Goal: Task Accomplishment & Management: Use online tool/utility

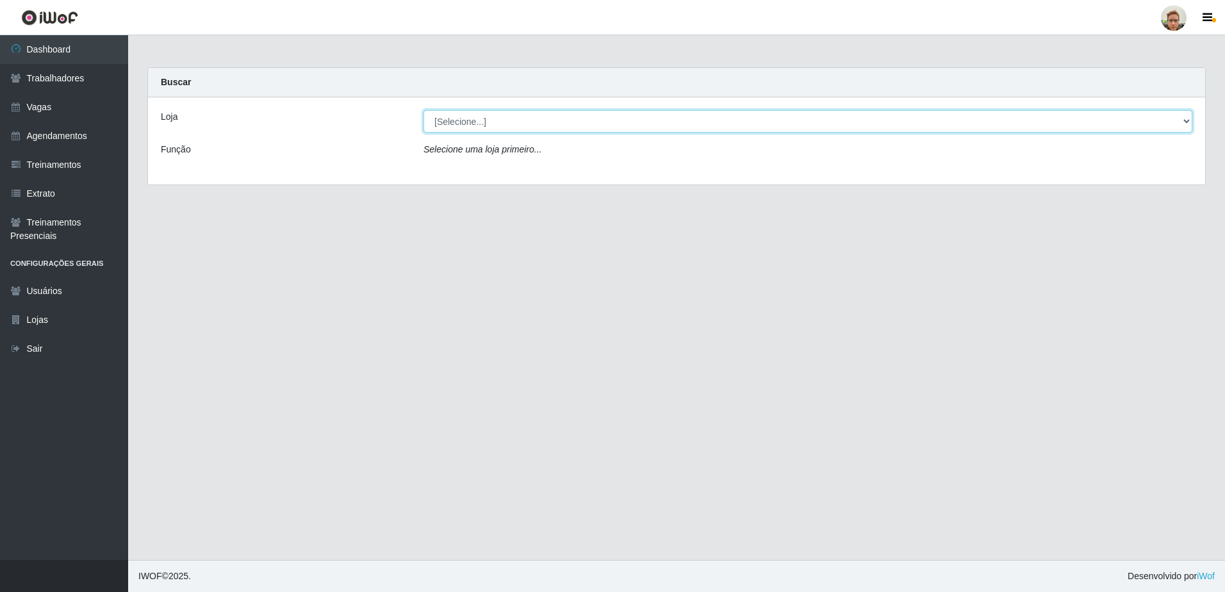
click at [485, 122] on select "[Selecione...] [GEOGRAPHIC_DATA]" at bounding box center [808, 121] width 769 height 22
select select "168"
click at [424, 110] on select "[Selecione...] [GEOGRAPHIC_DATA]" at bounding box center [808, 121] width 769 height 22
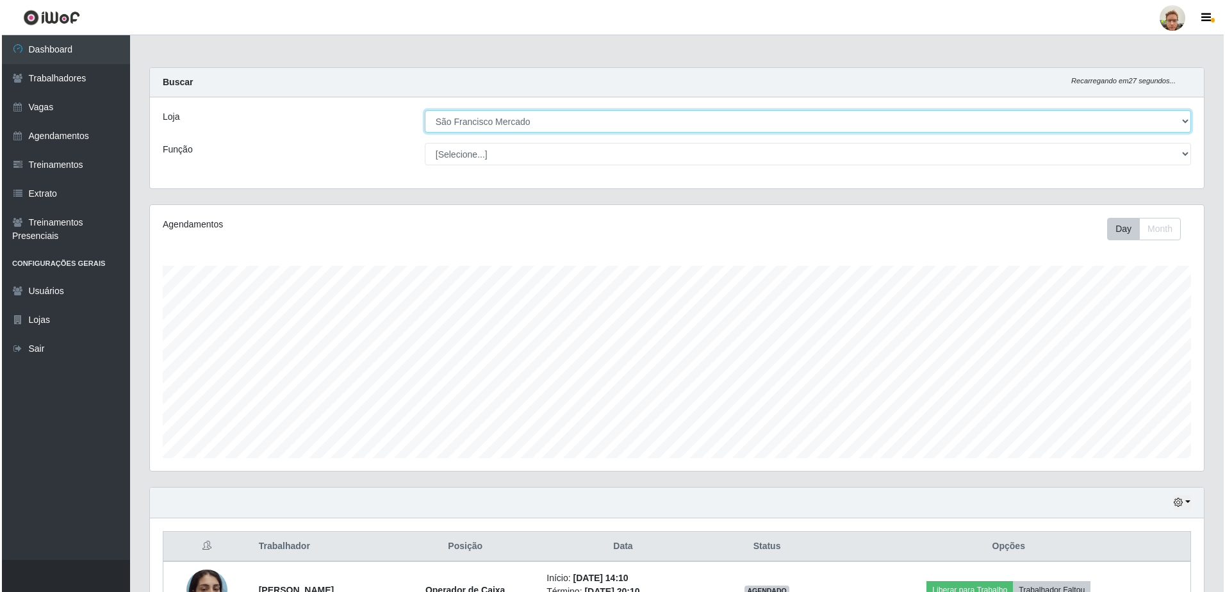
scroll to position [145, 0]
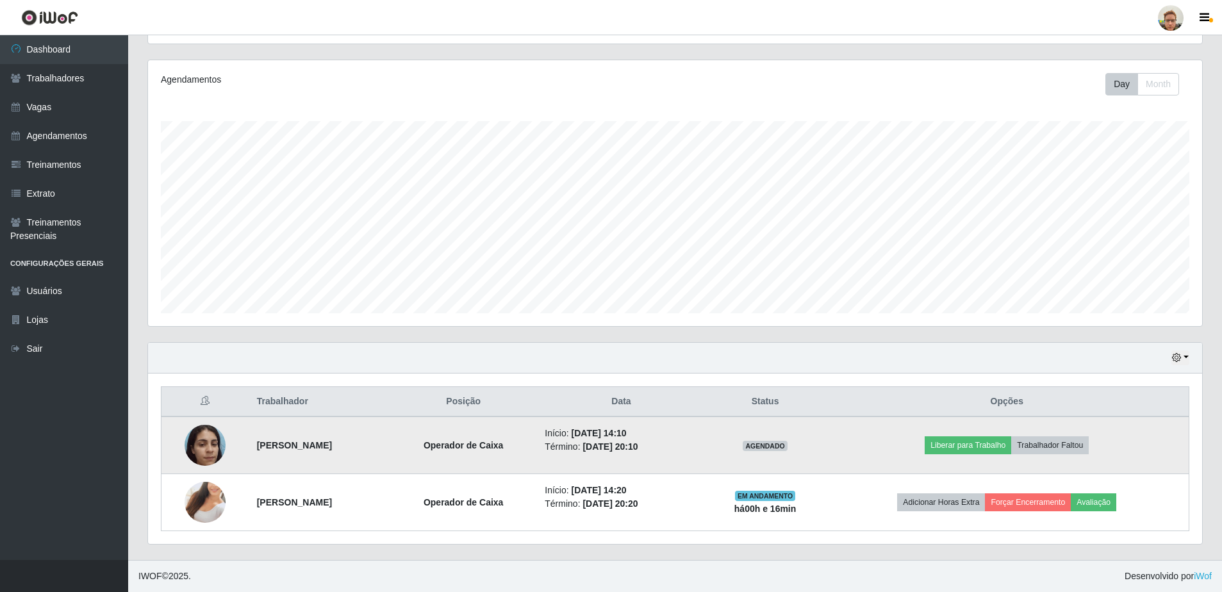
click at [208, 442] on img at bounding box center [205, 445] width 41 height 54
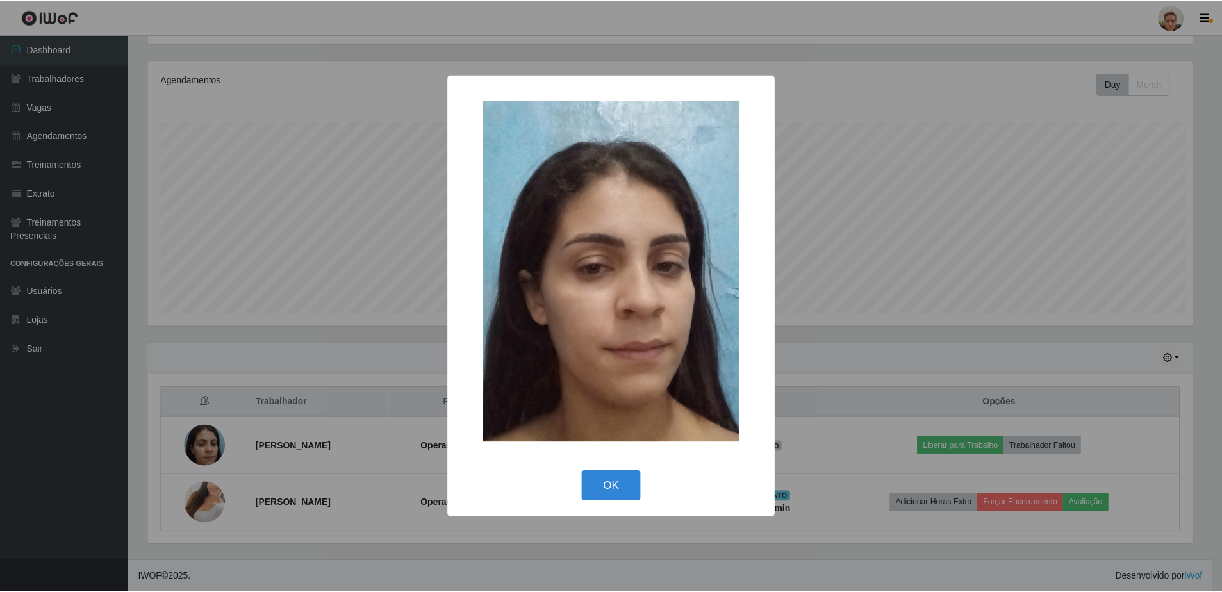
scroll to position [266, 1048]
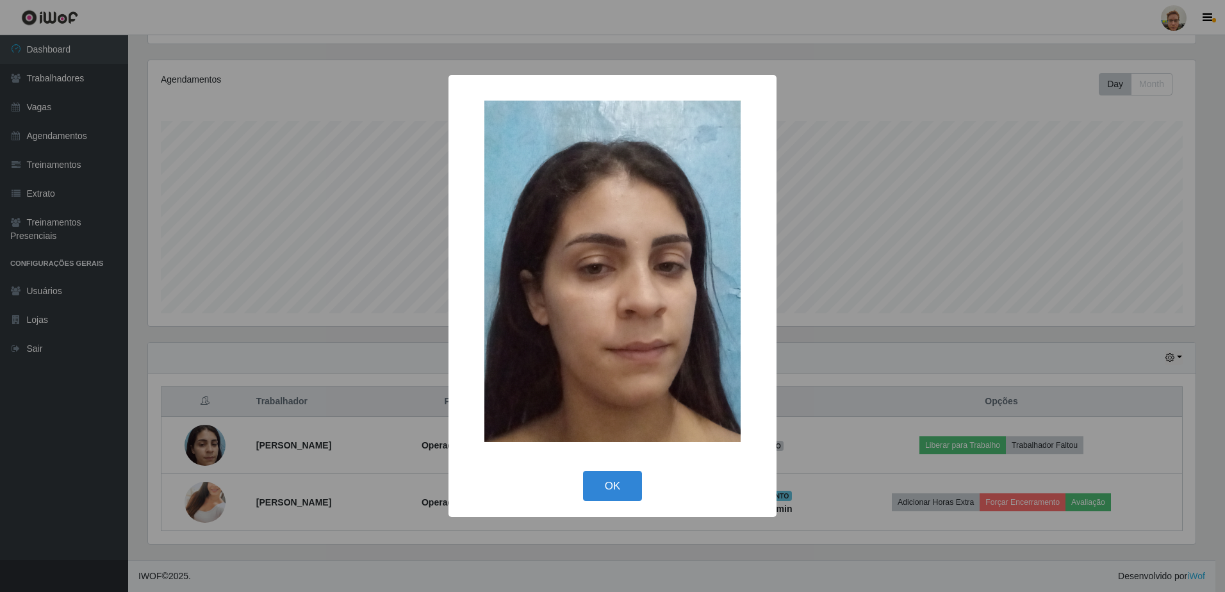
click at [285, 402] on div "× OK Cancel" at bounding box center [612, 296] width 1225 height 592
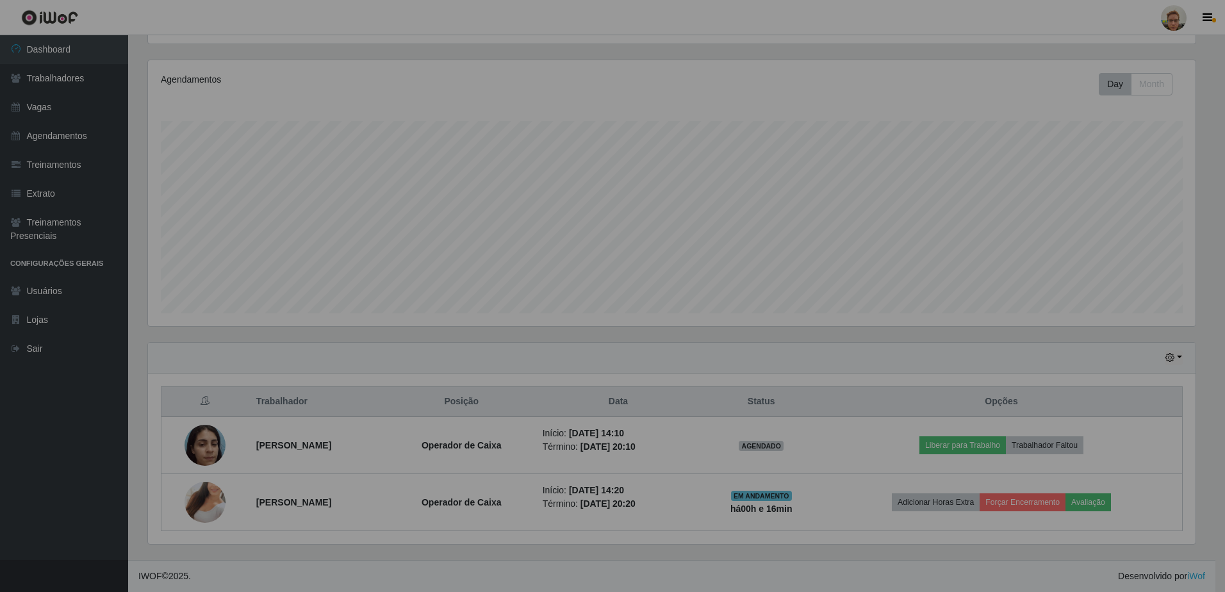
scroll to position [266, 1054]
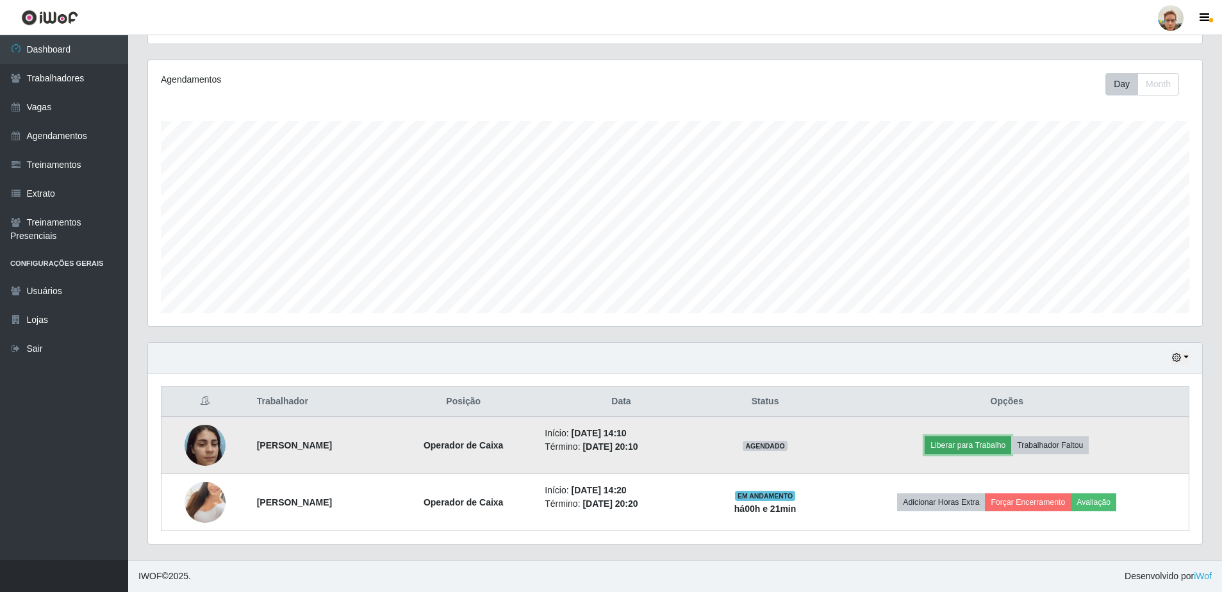
click at [980, 450] on button "Liberar para Trabalho" at bounding box center [968, 445] width 87 height 18
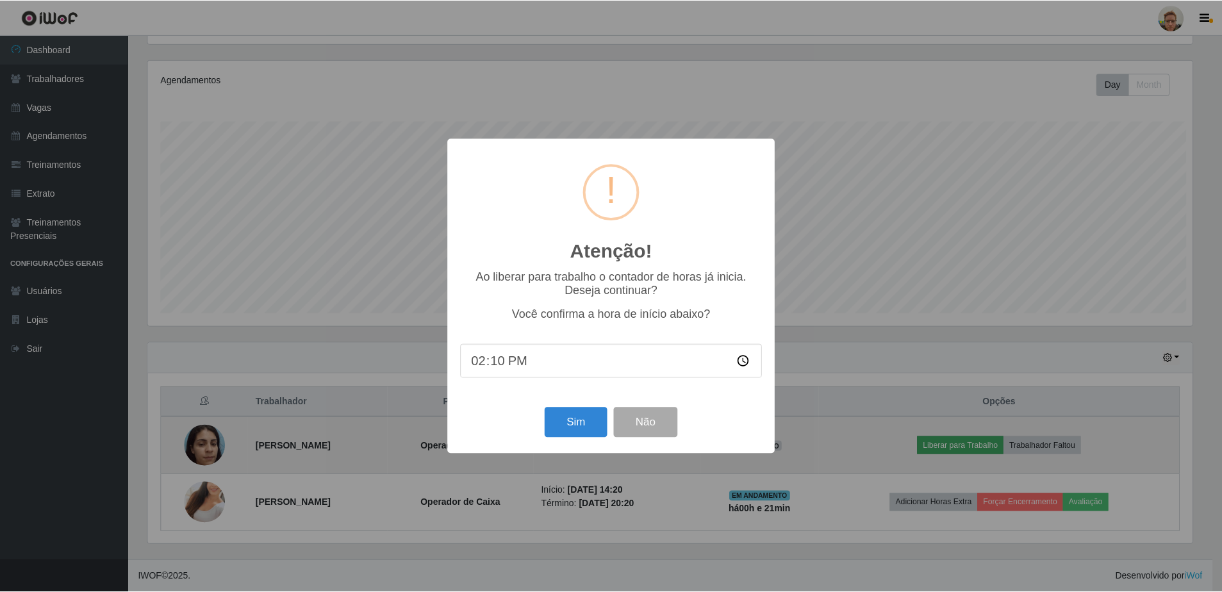
scroll to position [266, 1048]
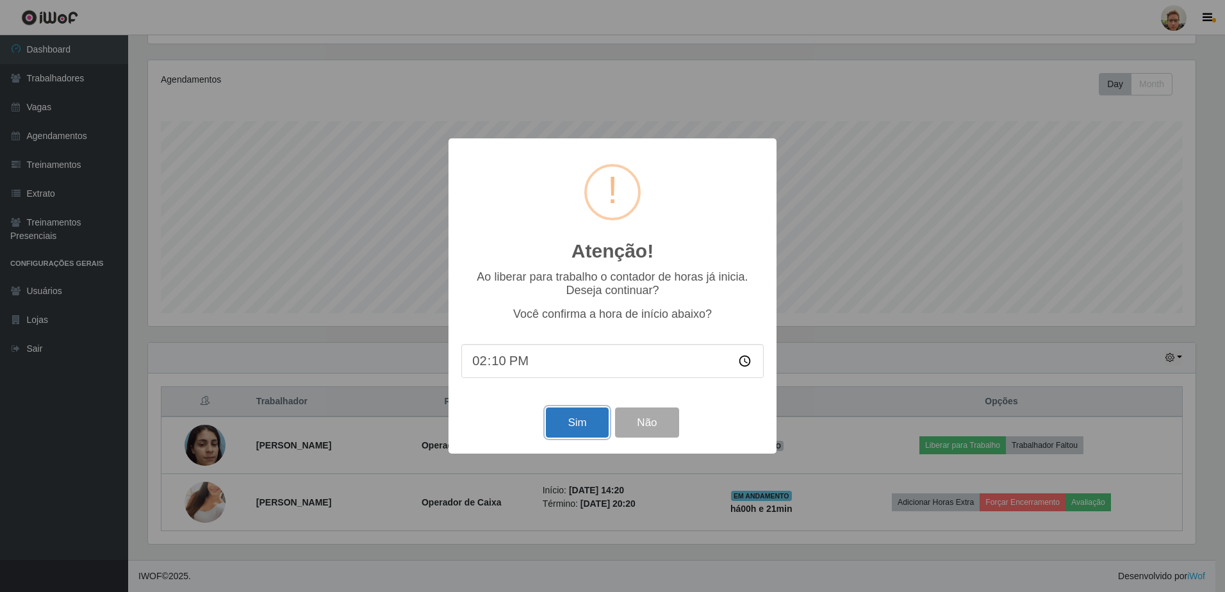
click at [565, 422] on button "Sim" at bounding box center [577, 423] width 62 height 30
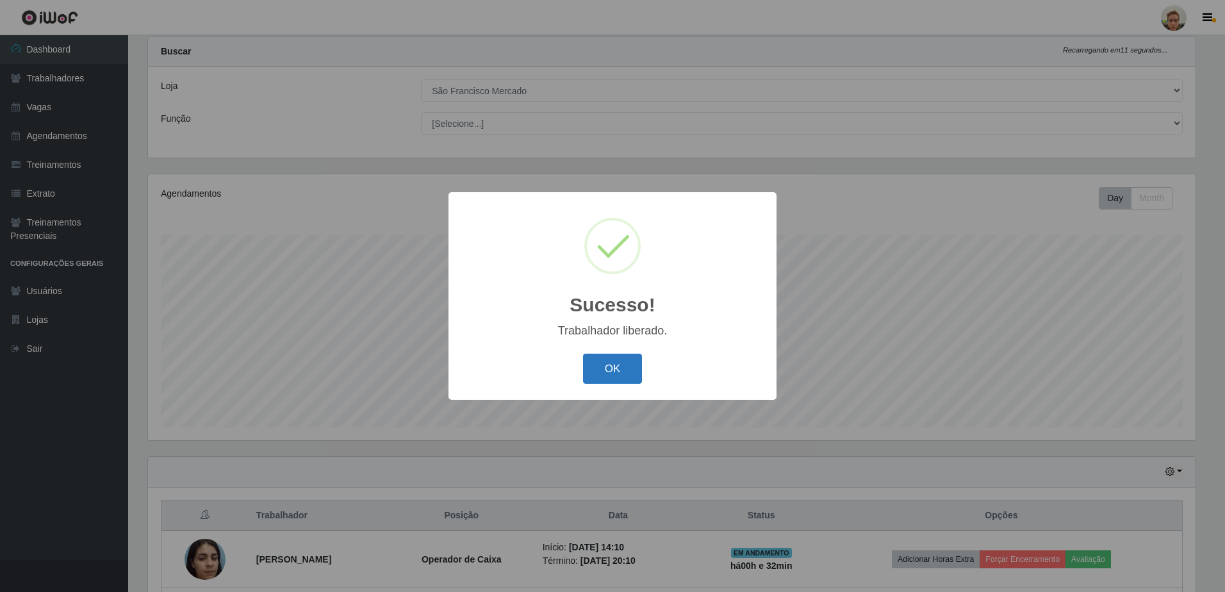
click at [623, 373] on button "OK" at bounding box center [613, 369] width 60 height 30
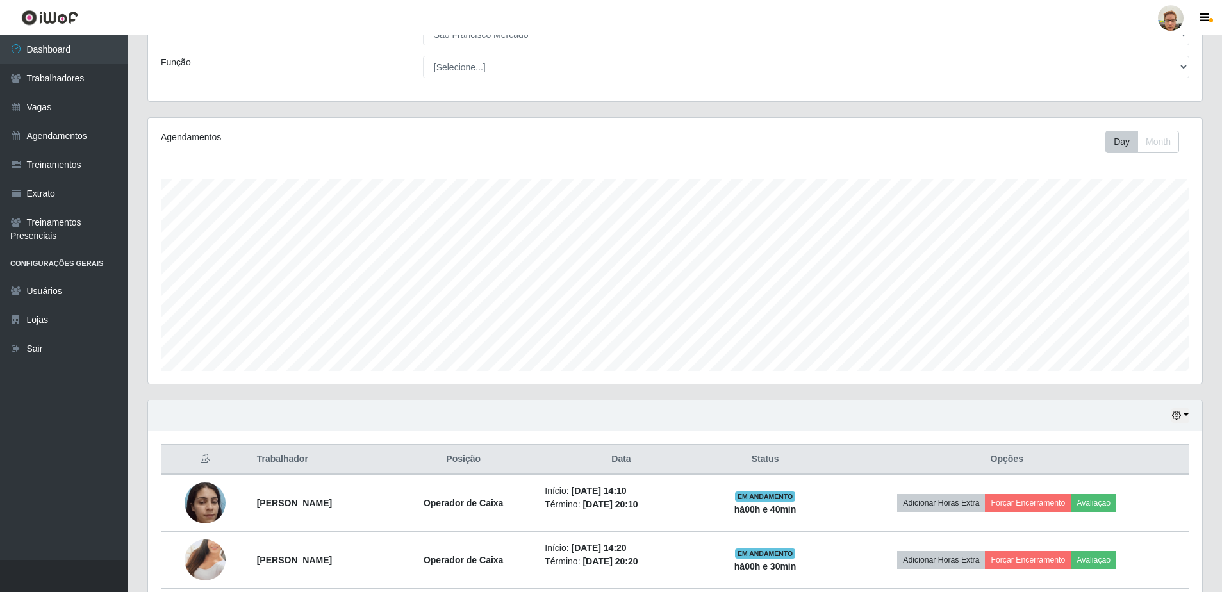
scroll to position [145, 0]
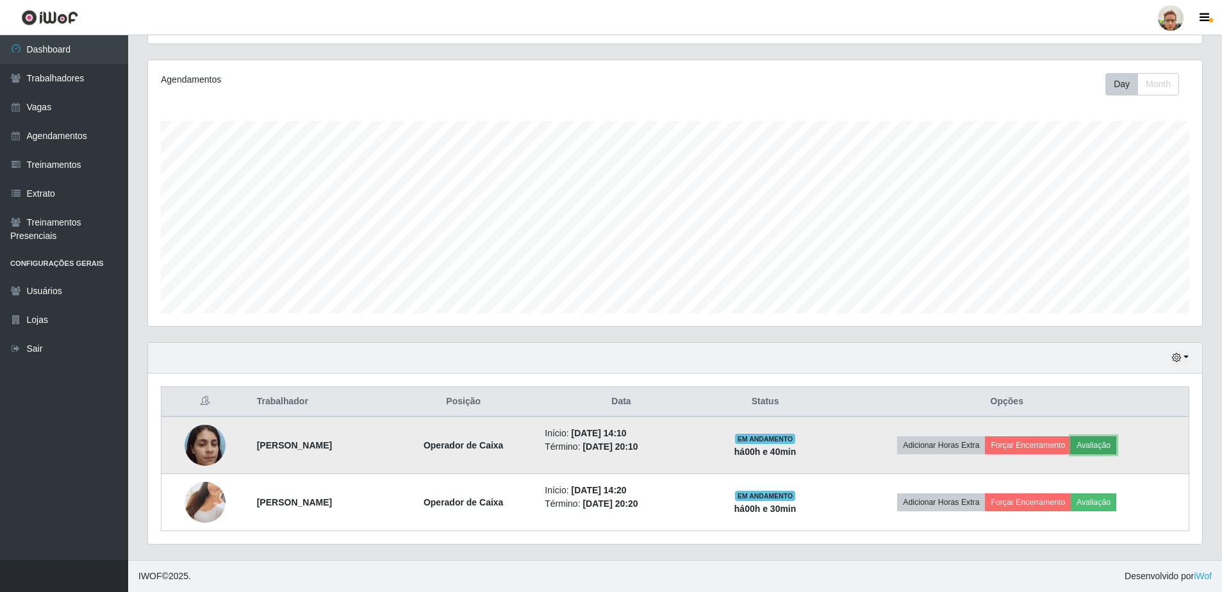
click at [1116, 445] on button "Avaliação" at bounding box center [1093, 445] width 45 height 18
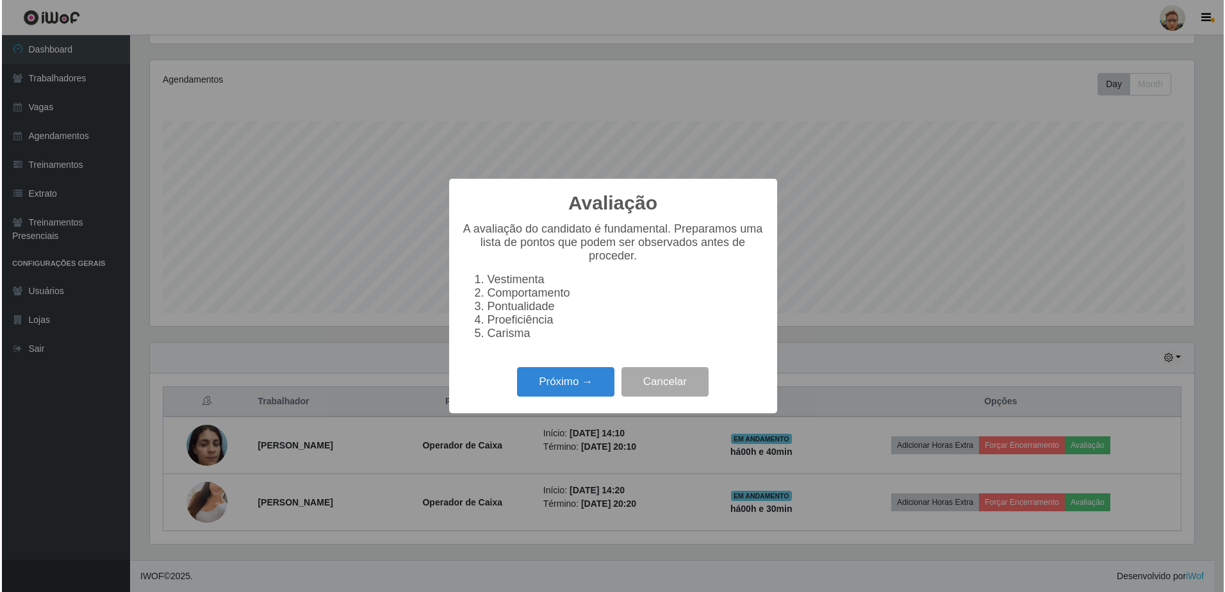
scroll to position [266, 1048]
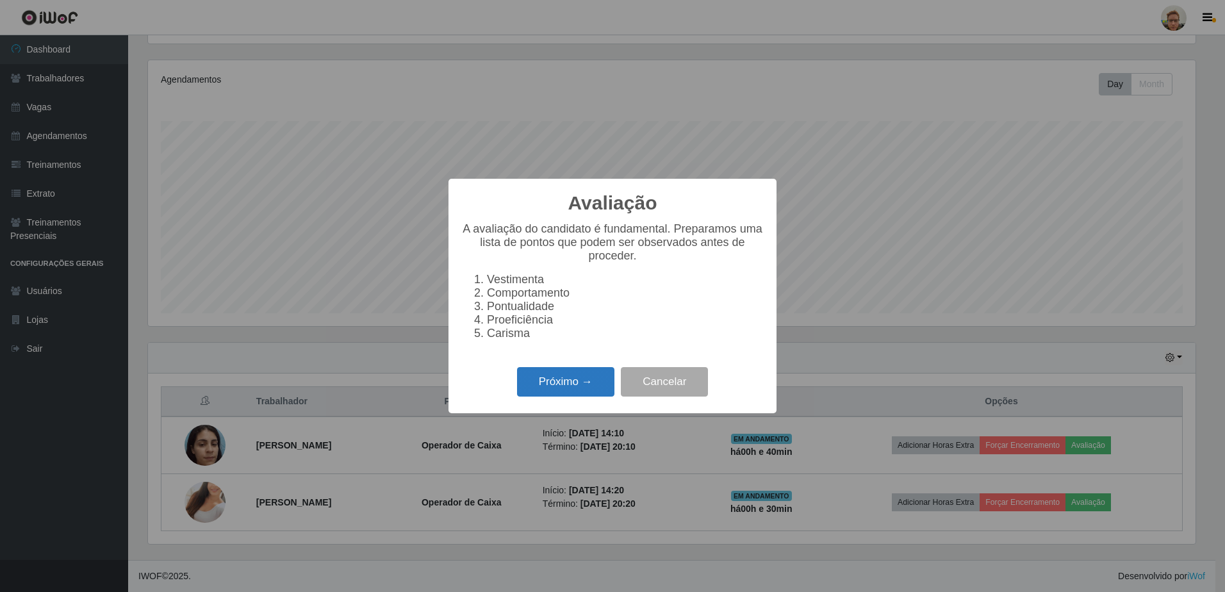
click at [571, 376] on button "Próximo →" at bounding box center [565, 382] width 97 height 30
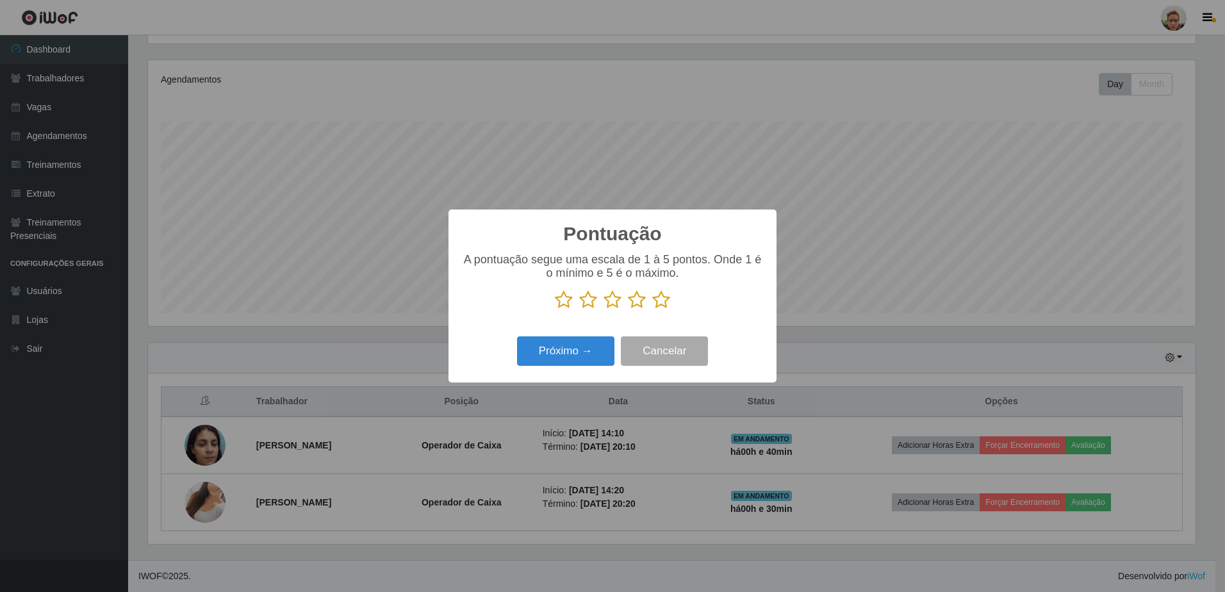
click at [648, 303] on p at bounding box center [612, 299] width 302 height 19
click at [659, 302] on icon at bounding box center [661, 299] width 18 height 19
click at [652, 309] on input "radio" at bounding box center [652, 309] width 0 height 0
click at [577, 365] on button "Próximo →" at bounding box center [565, 351] width 97 height 30
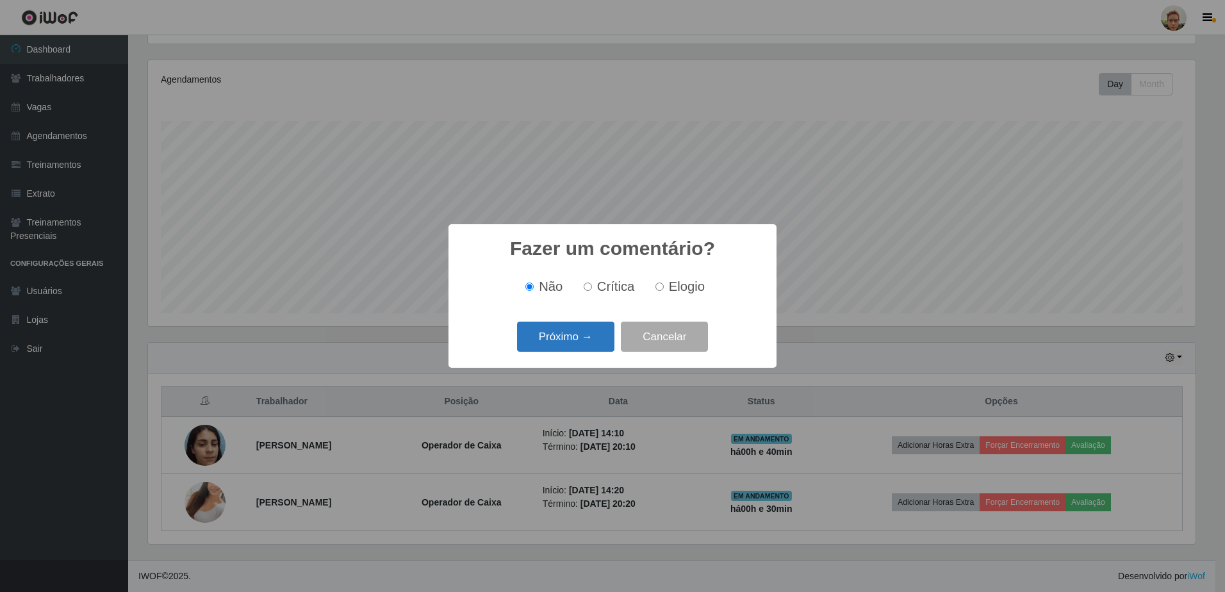
click at [589, 348] on button "Próximo →" at bounding box center [565, 337] width 97 height 30
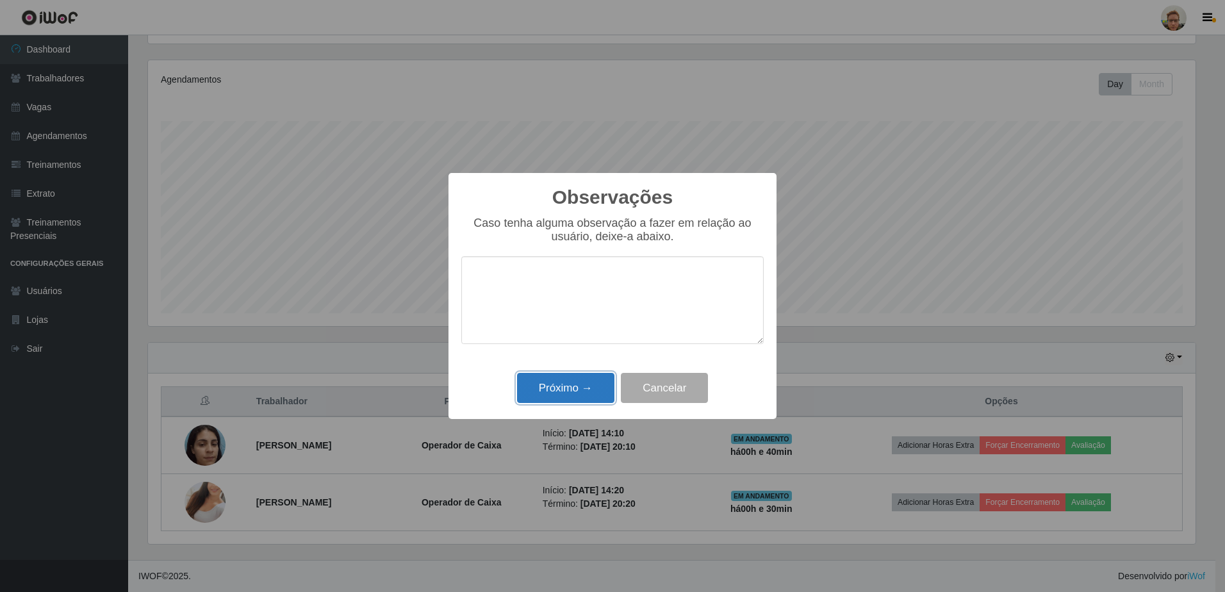
click at [556, 386] on button "Próximo →" at bounding box center [565, 388] width 97 height 30
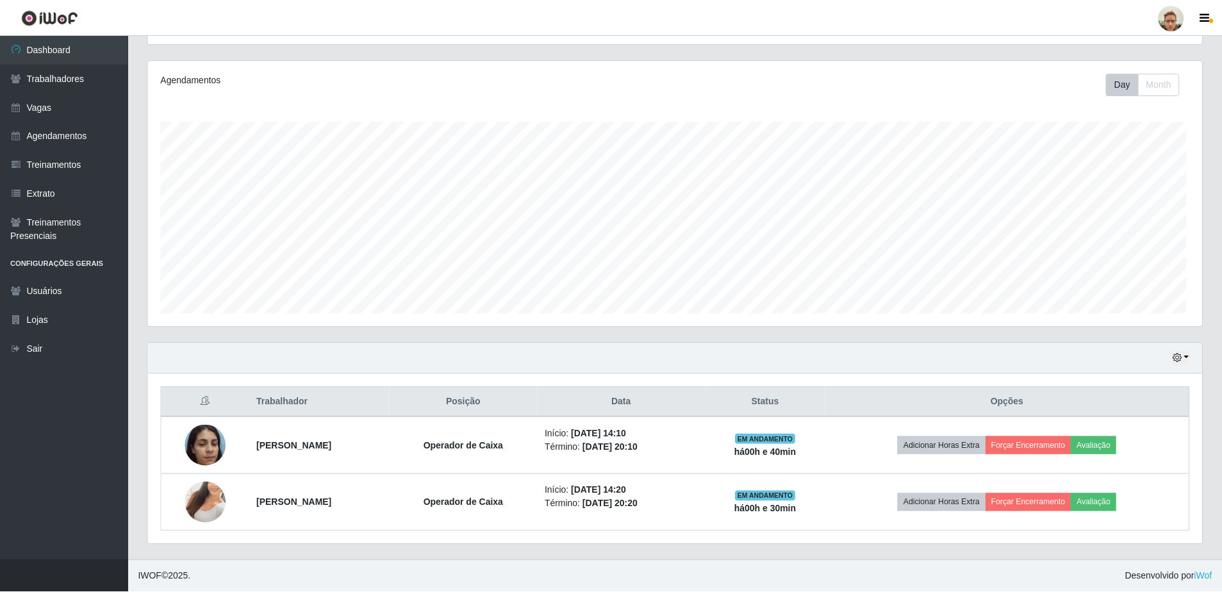
scroll to position [266, 1054]
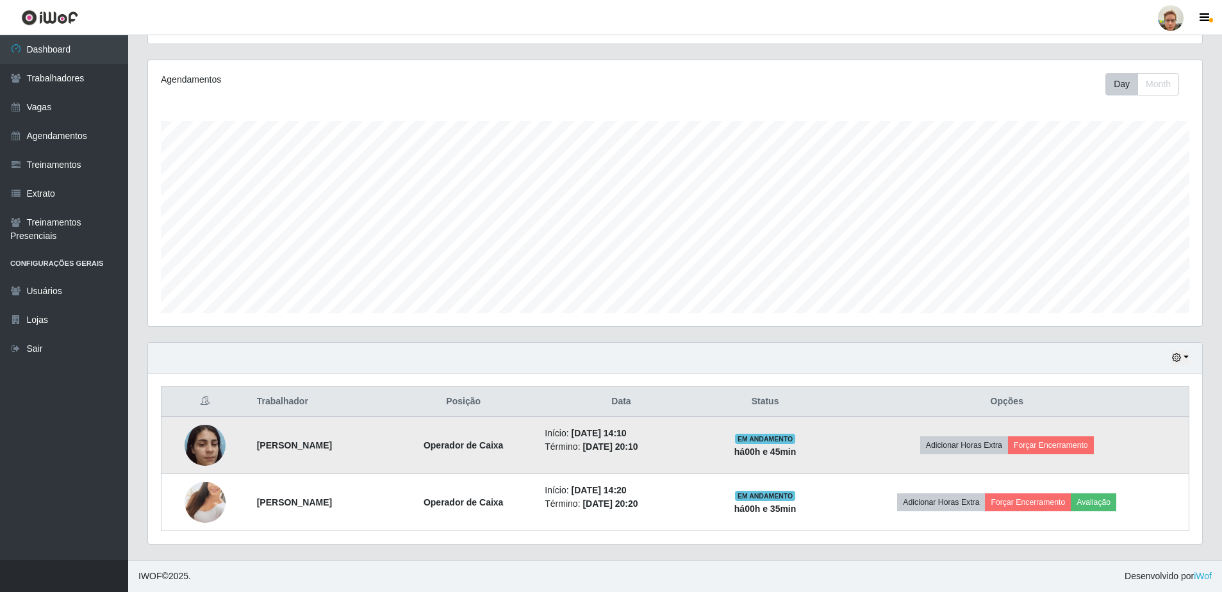
click at [215, 450] on img at bounding box center [205, 445] width 41 height 54
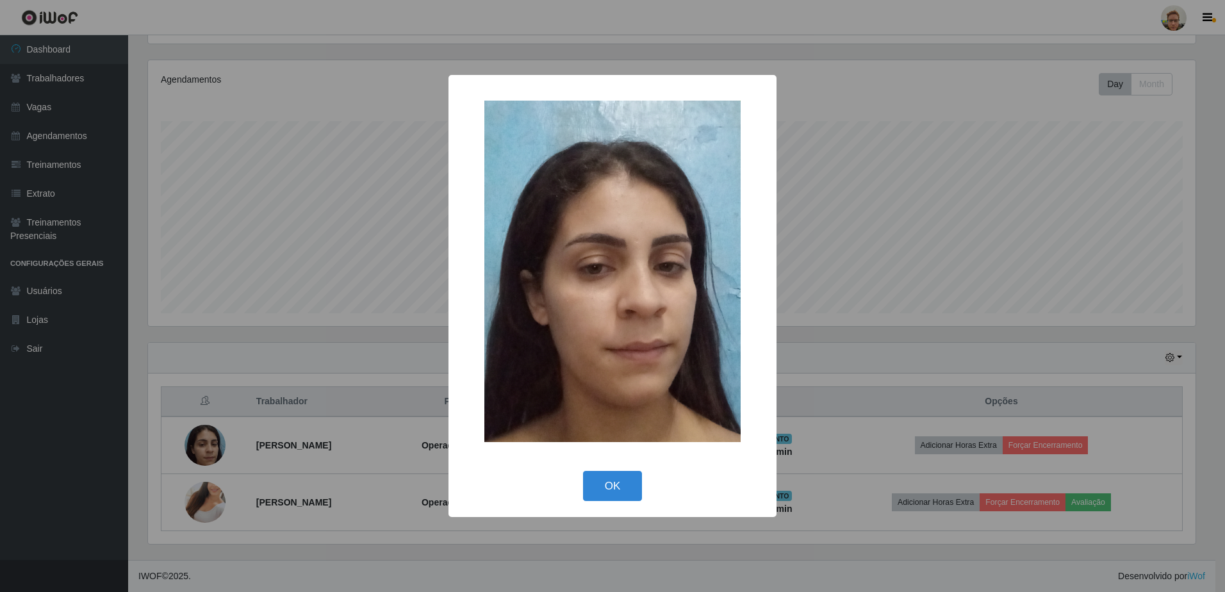
click at [299, 270] on div "× OK Cancel" at bounding box center [612, 296] width 1225 height 592
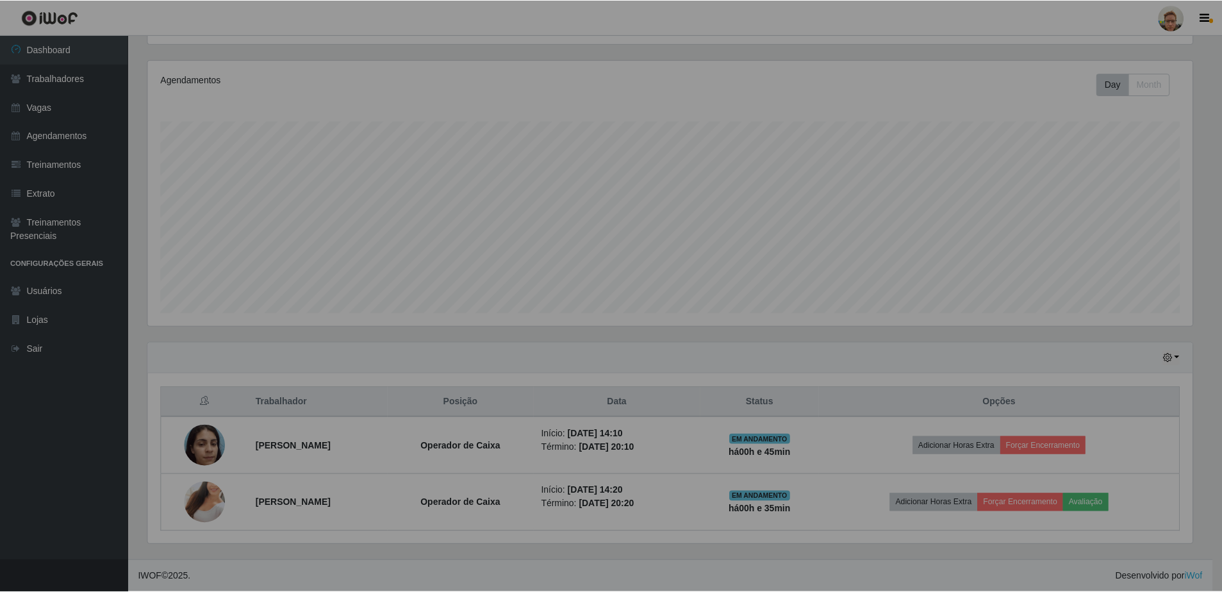
scroll to position [266, 1054]
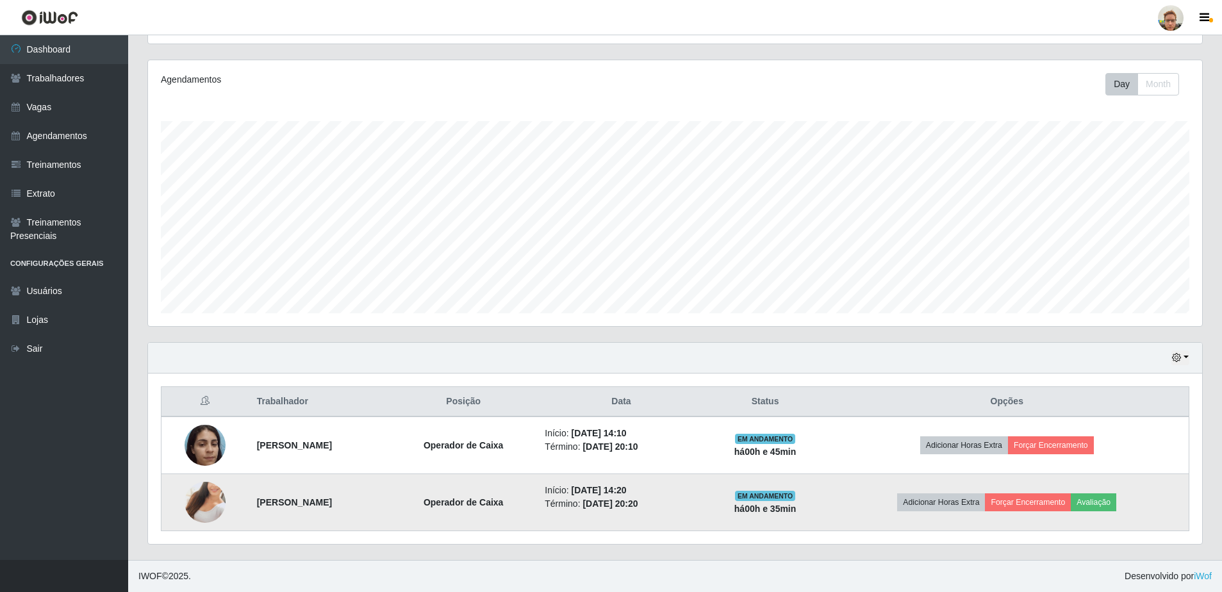
click at [198, 497] on img at bounding box center [205, 502] width 41 height 73
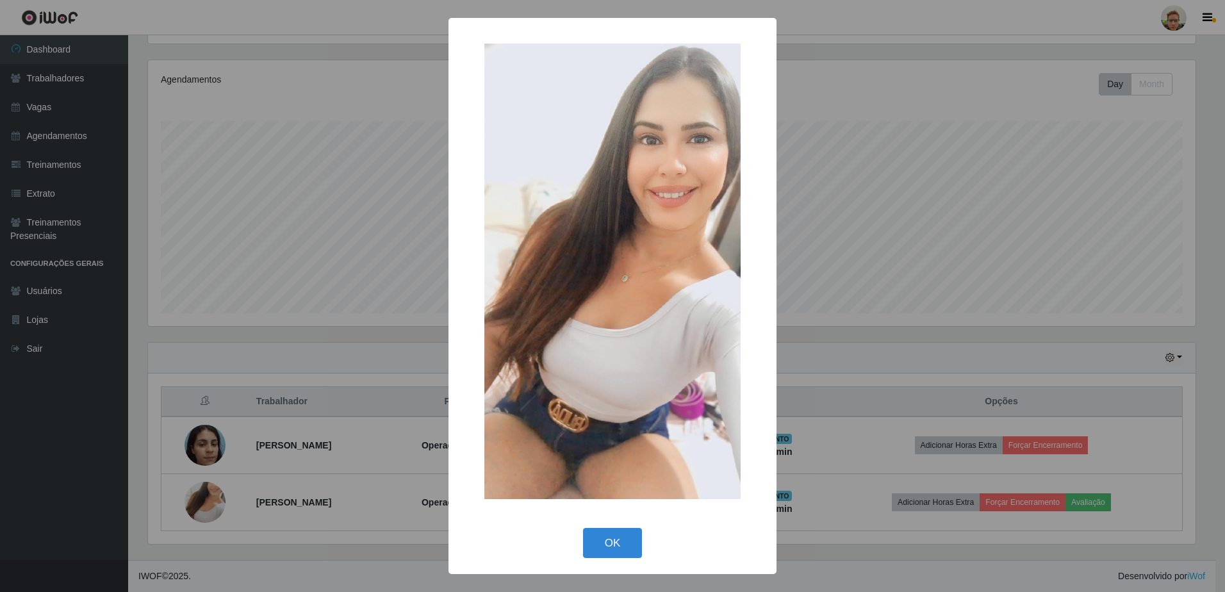
click at [326, 354] on div "× OK Cancel" at bounding box center [612, 296] width 1225 height 592
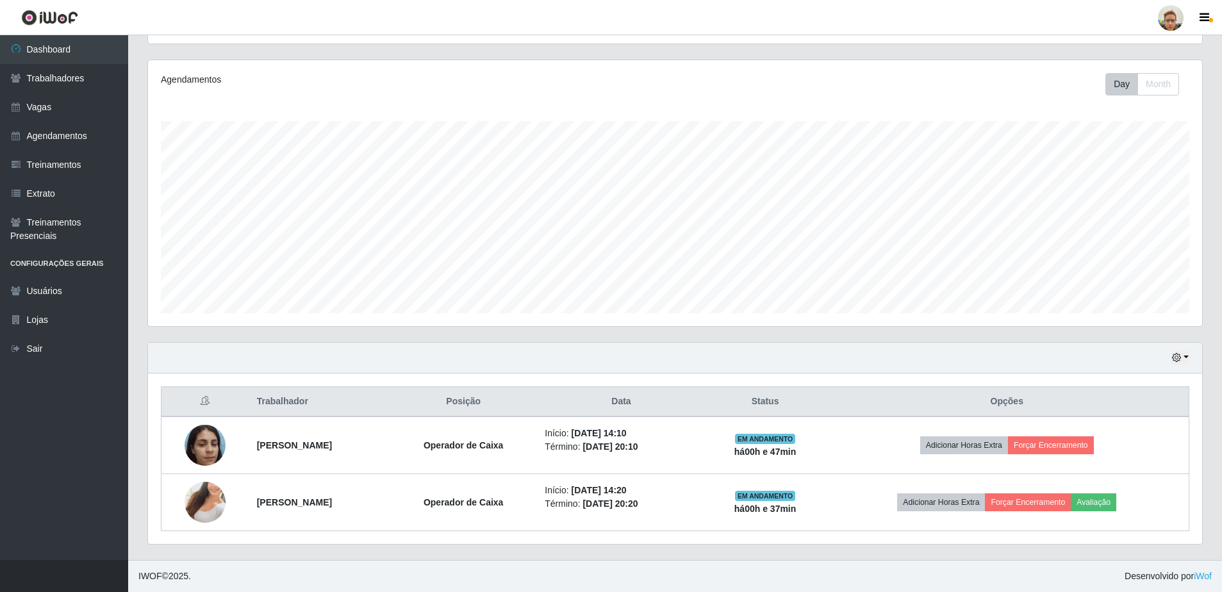
scroll to position [0, 0]
